Goal: Find specific page/section: Find specific page/section

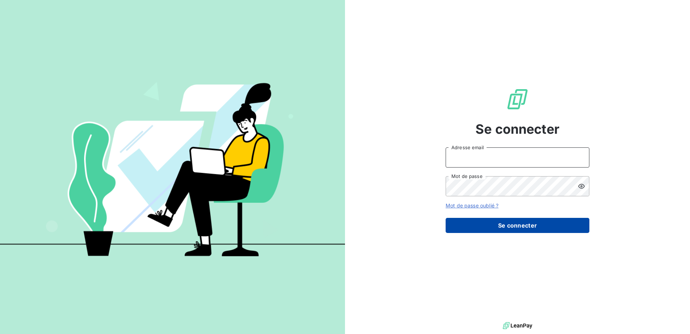
type input "[PERSON_NAME][EMAIL_ADDRESS][DOMAIN_NAME]"
click at [480, 222] on button "Se connecter" at bounding box center [518, 225] width 144 height 15
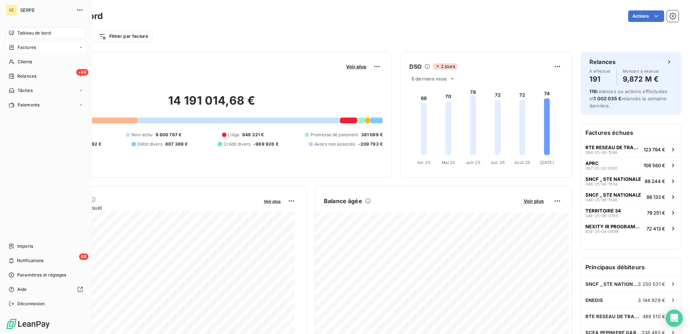
click at [19, 47] on span "Factures" at bounding box center [27, 47] width 18 height 6
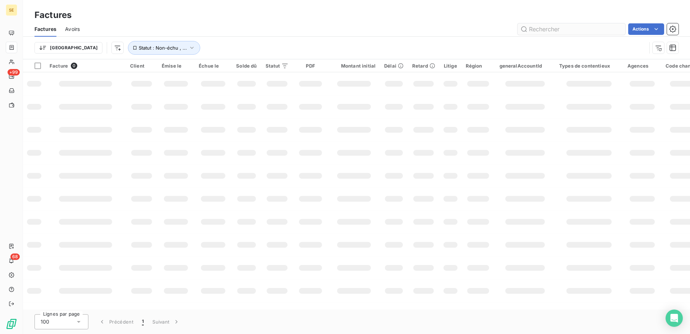
click at [556, 29] on input "text" at bounding box center [572, 29] width 108 height 12
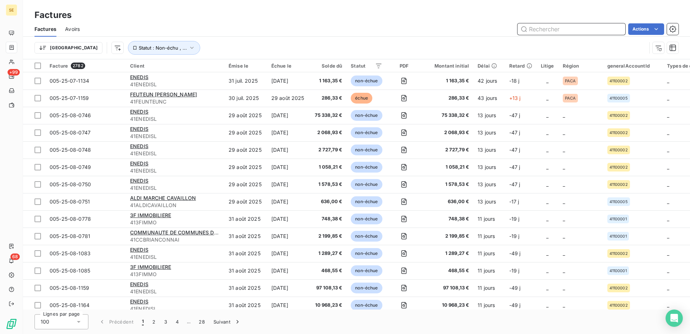
click at [554, 33] on input "text" at bounding box center [572, 29] width 108 height 12
paste input "013-25-04-0481"
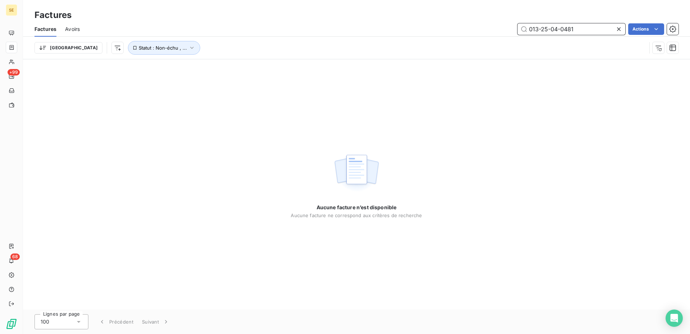
click at [541, 29] on input "013-25-04-0481" at bounding box center [572, 29] width 108 height 12
click at [129, 42] on button "Statut : Non-échu , ..." at bounding box center [164, 48] width 72 height 14
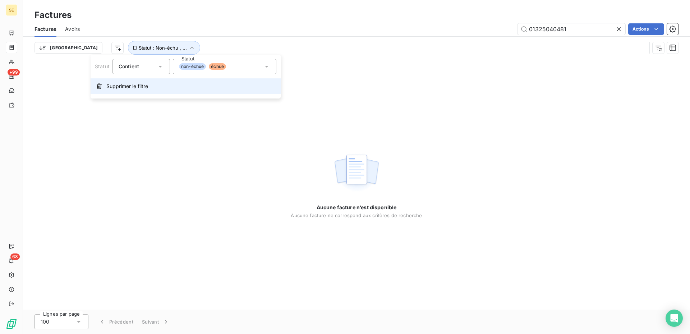
click at [108, 87] on span "Supprimer le filtre" at bounding box center [127, 86] width 42 height 7
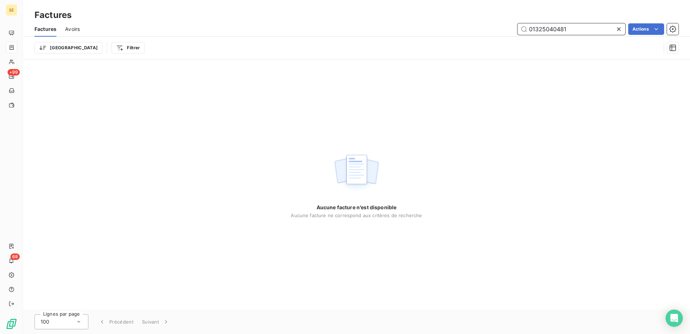
drag, startPoint x: 575, startPoint y: 29, endPoint x: 385, endPoint y: 25, distance: 189.5
click at [385, 25] on div "01325040481 Actions" at bounding box center [383, 29] width 590 height 12
paste input "-25-04-"
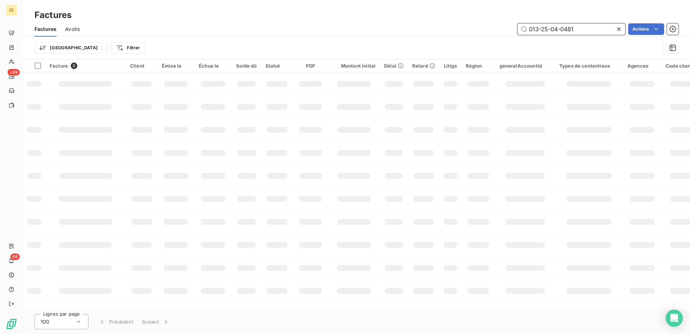
type input "013-25-04-0481"
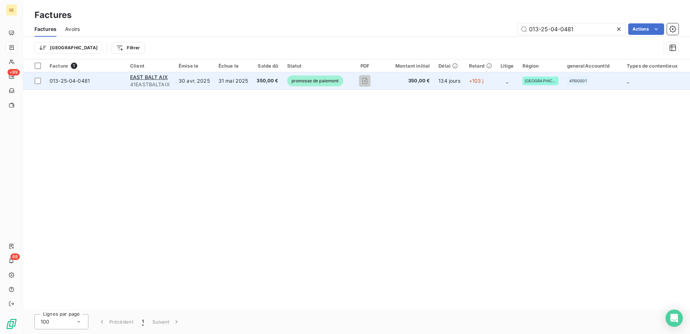
click at [224, 79] on td "31 mai 2025" at bounding box center [233, 80] width 38 height 17
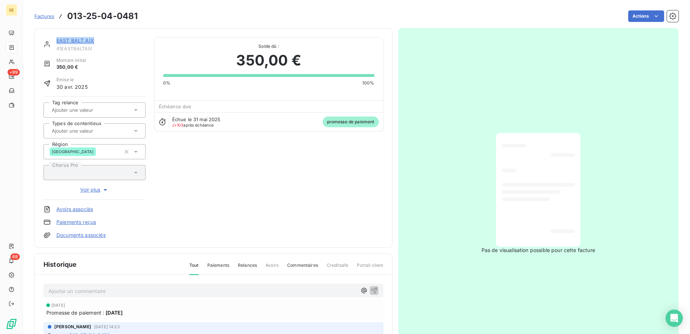
drag, startPoint x: 100, startPoint y: 41, endPoint x: 50, endPoint y: 38, distance: 50.4
click at [50, 38] on div "EAST BALT AIX 41EASTBALTAIX" at bounding box center [94, 44] width 102 height 14
drag, startPoint x: 100, startPoint y: 49, endPoint x: 58, endPoint y: 51, distance: 42.1
click at [58, 51] on span "41EASTBALTAIX" at bounding box center [100, 49] width 89 height 6
copy span "41EASTBALTAIX"
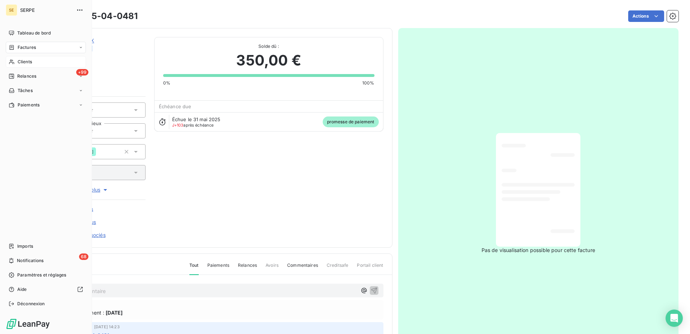
drag, startPoint x: 28, startPoint y: 63, endPoint x: 58, endPoint y: 59, distance: 29.7
click at [28, 63] on span "Clients" at bounding box center [25, 62] width 14 height 6
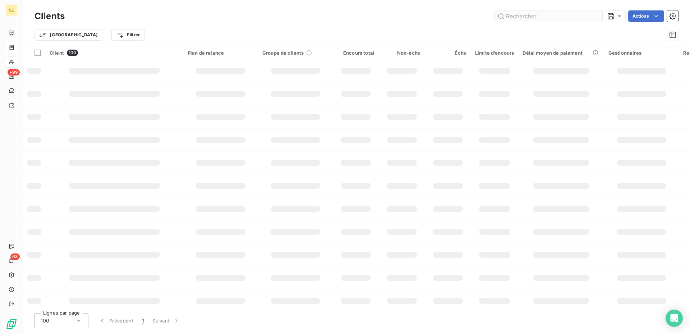
click at [536, 19] on input "text" at bounding box center [549, 16] width 108 height 12
type input "41EASTBALTAIX"
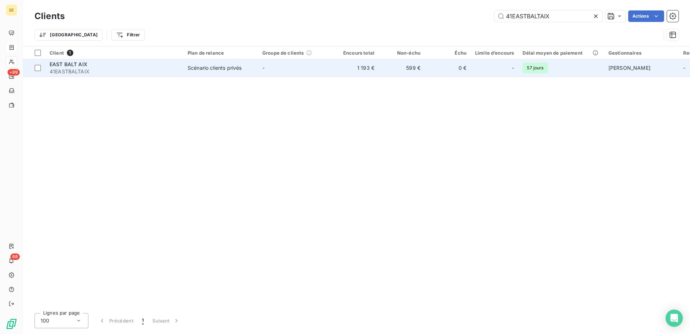
click at [169, 70] on span "41EASTBALTAIX" at bounding box center [114, 71] width 129 height 7
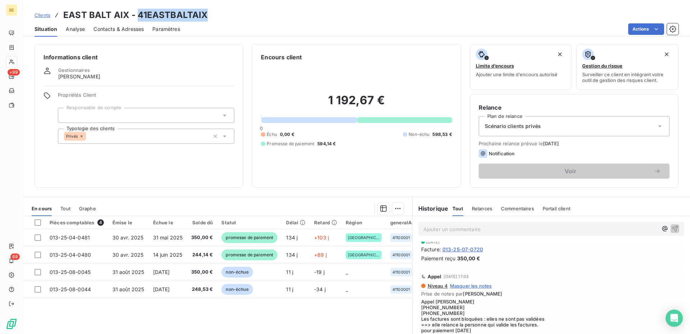
drag, startPoint x: 137, startPoint y: 15, endPoint x: 238, endPoint y: 18, distance: 100.7
click at [238, 18] on div "Clients EAST BALT AIX - 41EASTBALTAIX" at bounding box center [356, 15] width 667 height 13
copy h3 "41EASTBALTAIX"
click at [265, 76] on div "1 192,67 € 0 Échu 0,00 € Non-échu 598,53 € Promesse de paiement 594,14 €" at bounding box center [356, 119] width 191 height 117
